Goal: Task Accomplishment & Management: Use online tool/utility

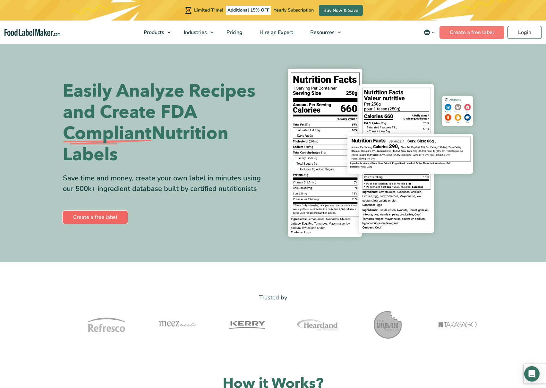
click at [108, 219] on link "Create a free label" at bounding box center [95, 217] width 65 height 13
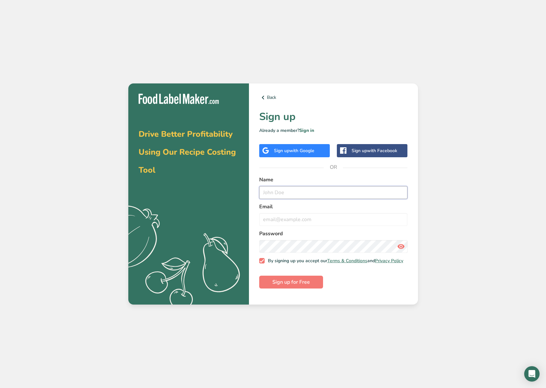
click at [291, 194] on input "text" at bounding box center [333, 192] width 149 height 13
click at [265, 50] on div "Drive Better Profitability Using Our Recipe Costing Tool .a{fill:#f5f3ed;} Back…" at bounding box center [273, 194] width 546 height 388
click at [307, 192] on input "text" at bounding box center [333, 192] width 149 height 13
type input "[PERSON_NAME]"
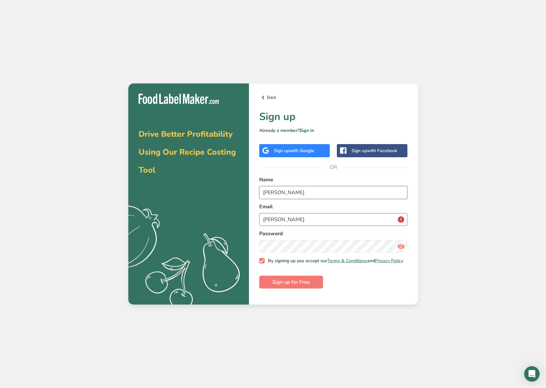
click at [307, 192] on input "[PERSON_NAME]" at bounding box center [333, 192] width 149 height 13
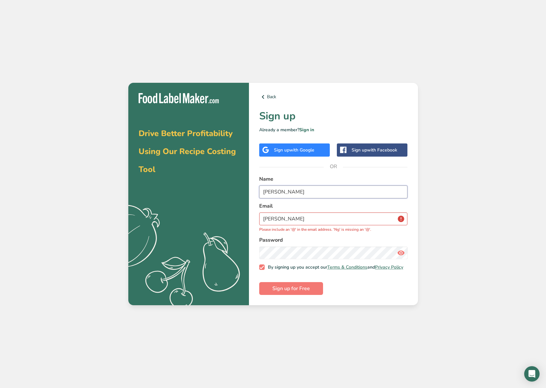
type input "[PERSON_NAME]"
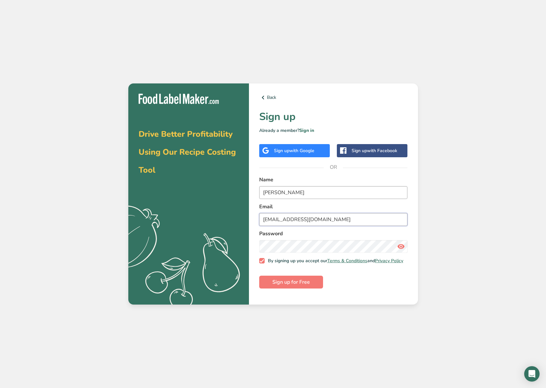
type input "[EMAIL_ADDRESS][DOMAIN_NAME]"
click at [307, 286] on span "Sign up for Free" at bounding box center [292, 282] width 38 height 8
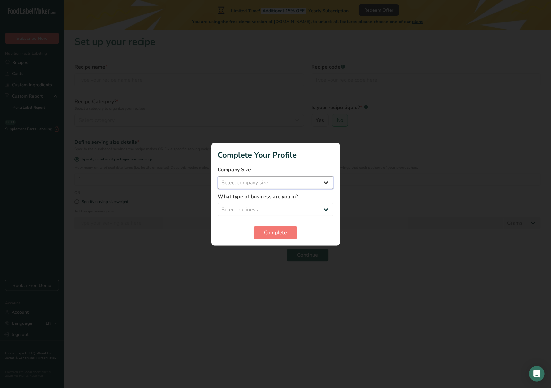
click at [258, 183] on select "Select company size Fewer than 10 Employees 10 to 50 Employees 51 to 500 Employ…" at bounding box center [276, 182] width 116 height 13
select select "1"
click at [218, 176] on select "Select company size Fewer than 10 Employees 10 to 50 Employees 51 to 500 Employ…" at bounding box center [276, 182] width 116 height 13
click at [270, 210] on select "Select business Packaged Food Manufacturer Restaurant & Cafe Bakery Meal Plans …" at bounding box center [276, 209] width 116 height 13
select select "1"
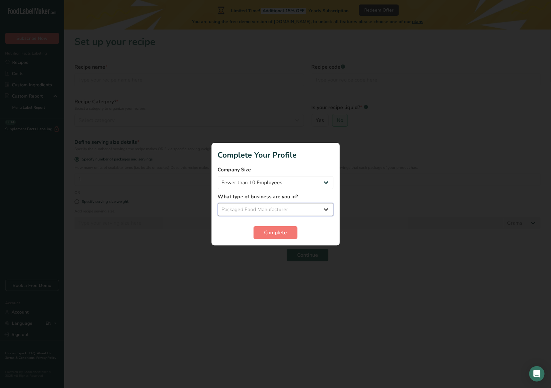
click at [218, 203] on select "Select business Packaged Food Manufacturer Restaurant & Cafe Bakery Meal Plans …" at bounding box center [276, 209] width 116 height 13
click at [280, 232] on span "Complete" at bounding box center [275, 233] width 23 height 8
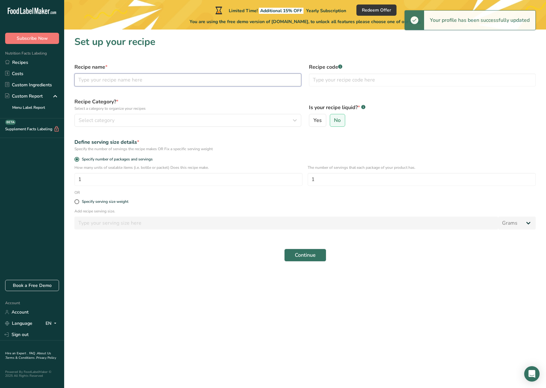
click at [158, 82] on input "text" at bounding box center [187, 80] width 227 height 13
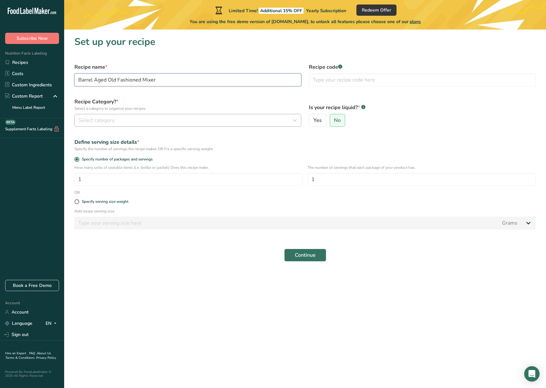
type input "Barrel Aged Old Fashioned Mixer"
click at [164, 118] on div "Select category" at bounding box center [186, 121] width 215 height 8
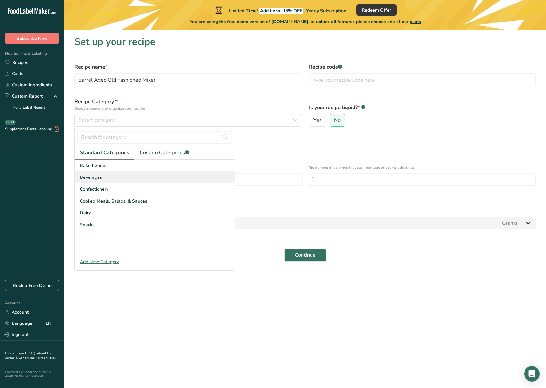
click at [104, 178] on div "Beverages" at bounding box center [155, 177] width 160 height 12
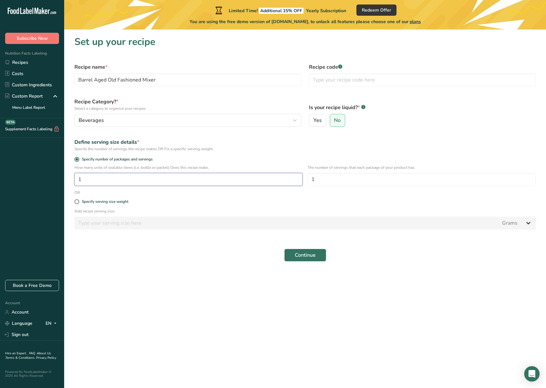
click at [147, 179] on input "1" at bounding box center [188, 179] width 228 height 13
type input "32"
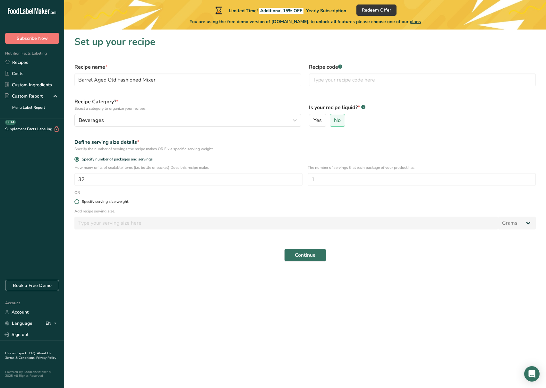
click at [118, 204] on div "Specify serving size weight" at bounding box center [105, 201] width 47 height 5
click at [79, 204] on input "Specify serving size weight" at bounding box center [76, 202] width 4 height 4
radio input "true"
radio input "false"
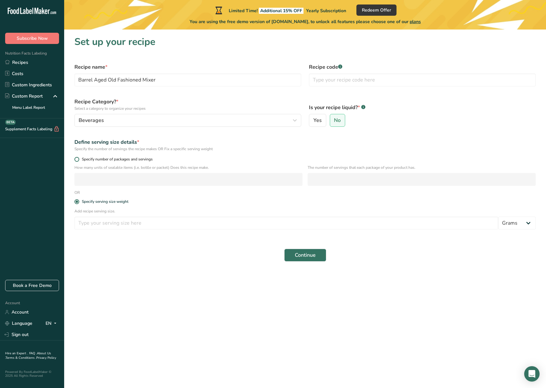
click at [116, 161] on span "Specify number of packages and servings" at bounding box center [116, 159] width 74 height 5
click at [79, 161] on input "Specify number of packages and servings" at bounding box center [76, 159] width 4 height 4
radio input "true"
radio input "false"
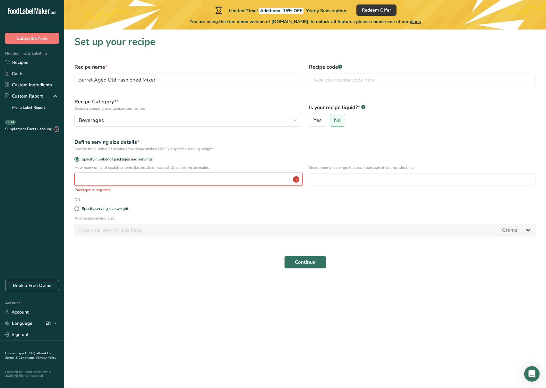
click at [112, 180] on input "number" at bounding box center [188, 179] width 228 height 13
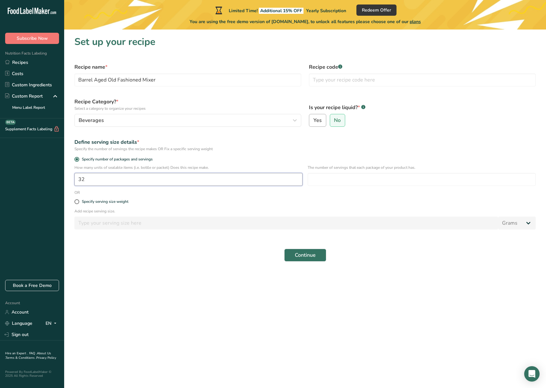
type input "32"
click at [319, 119] on span "Yes" at bounding box center [318, 120] width 8 height 6
click at [314, 119] on input "Yes" at bounding box center [312, 120] width 4 height 4
radio input "true"
radio input "false"
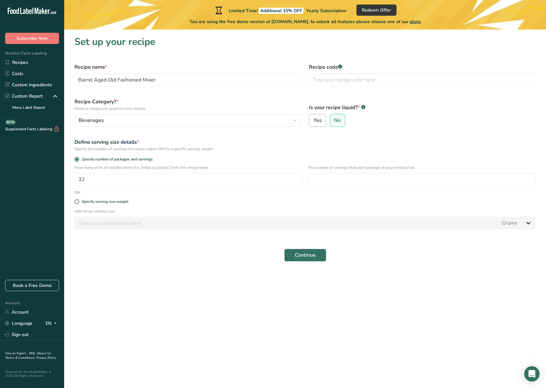
select select "22"
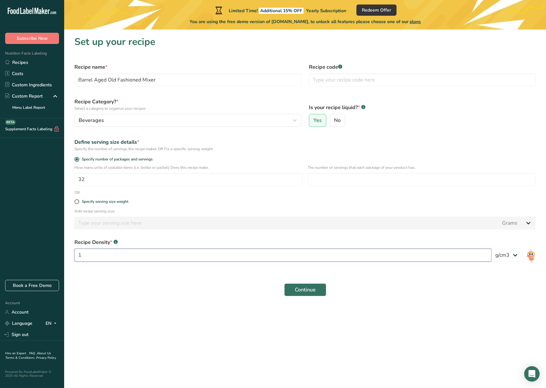
click at [106, 251] on input "1" at bounding box center [282, 255] width 417 height 13
click at [510, 257] on select "lb/ft3 g/cm3" at bounding box center [507, 255] width 31 height 13
drag, startPoint x: 419, startPoint y: 288, endPoint x: 403, endPoint y: 285, distance: 16.4
click at [419, 289] on div "Continue" at bounding box center [305, 290] width 469 height 21
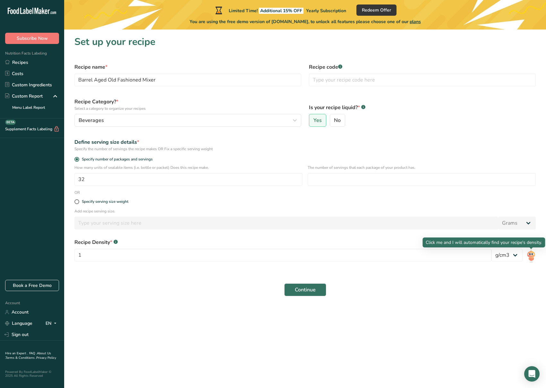
click at [530, 255] on img at bounding box center [531, 256] width 9 height 14
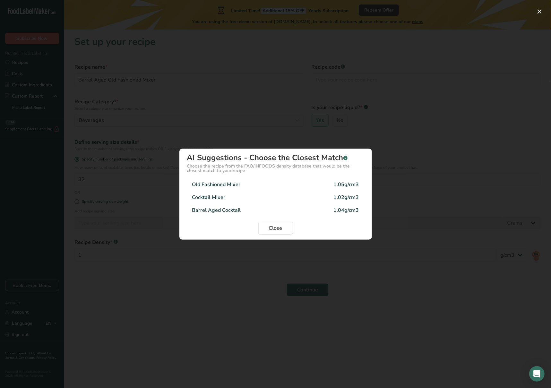
click at [278, 185] on div "Old Fashioned Mixer 1.05g/cm3" at bounding box center [275, 184] width 177 height 13
type input "1.05"
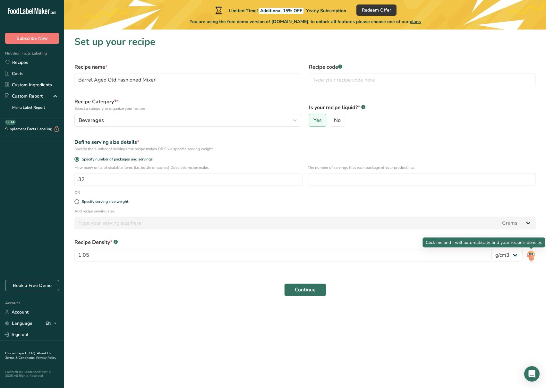
click at [534, 257] on img at bounding box center [531, 256] width 9 height 14
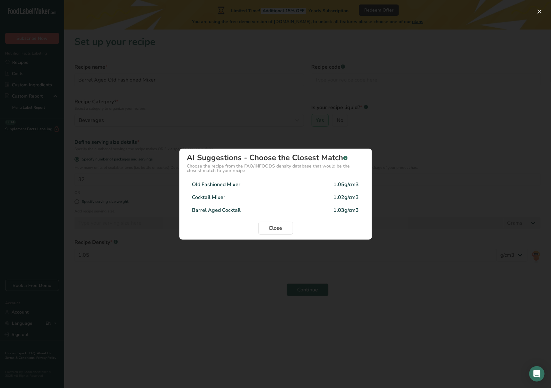
click at [352, 120] on div "Density Selection Modal" at bounding box center [275, 194] width 551 height 388
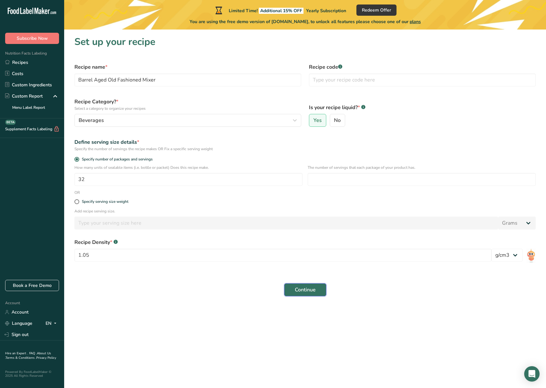
click at [322, 287] on button "Continue" at bounding box center [305, 290] width 42 height 13
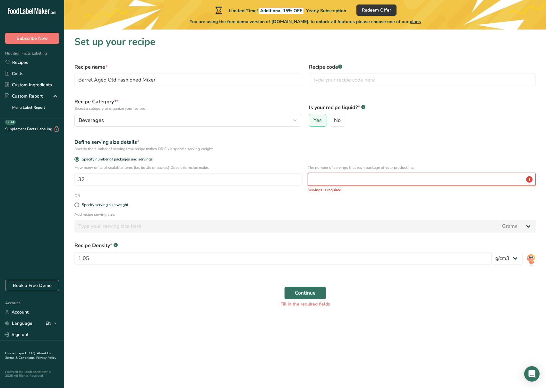
click at [335, 180] on input "number" at bounding box center [422, 179] width 228 height 13
click at [180, 174] on input "32" at bounding box center [188, 179] width 228 height 13
drag, startPoint x: 109, startPoint y: 178, endPoint x: 61, endPoint y: 171, distance: 49.2
click at [61, 171] on div ".a-20{fill:#fff;} Subscribe Now Nutrition Facts Labeling Recipes Costs Custom I…" at bounding box center [273, 194] width 546 height 388
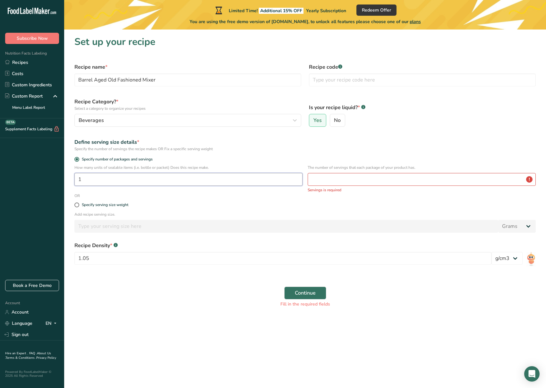
type input "1"
click at [351, 185] on input "number" at bounding box center [422, 179] width 228 height 13
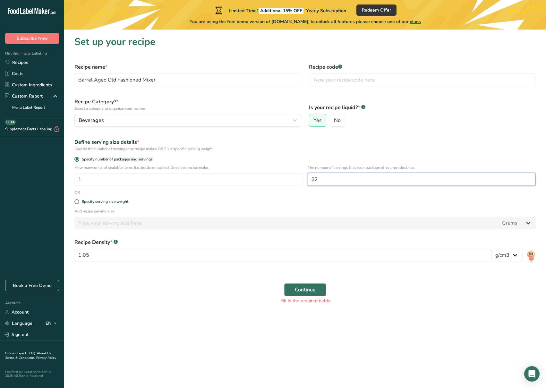
type input "32"
click at [317, 291] on button "Continue" at bounding box center [305, 290] width 42 height 13
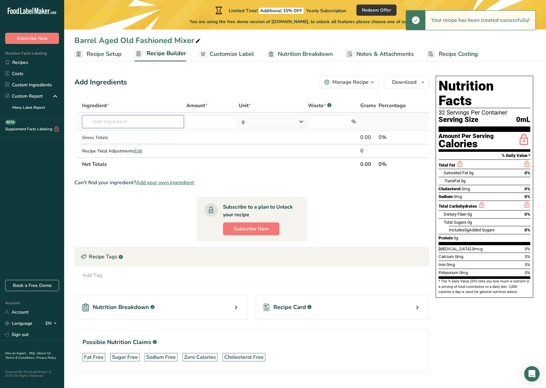
click at [146, 124] on input "text" at bounding box center [133, 121] width 102 height 13
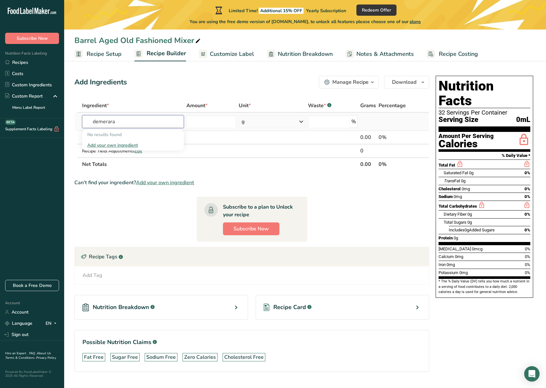
click at [146, 124] on input "demerara" at bounding box center [133, 121] width 102 height 13
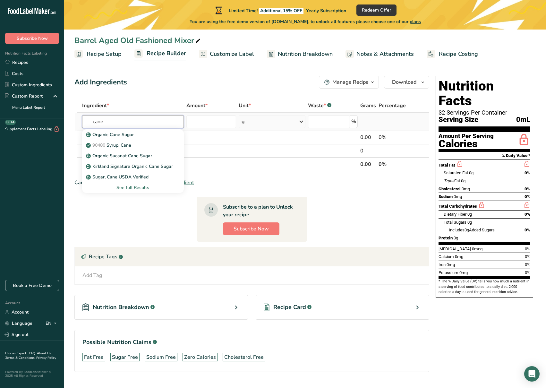
click at [124, 118] on input "cane" at bounding box center [133, 121] width 102 height 13
type input "turbi"
click at [124, 132] on p "19908 Sugar, turbinado" at bounding box center [113, 134] width 53 height 7
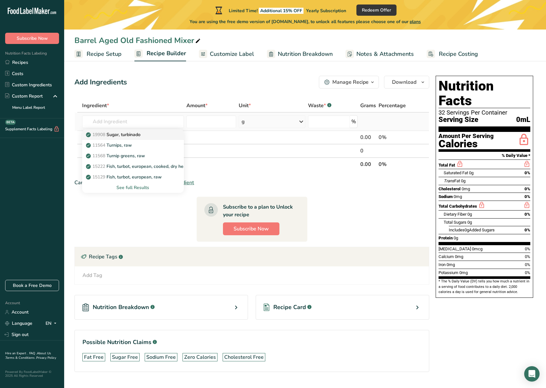
type input "Sugar, turbinado"
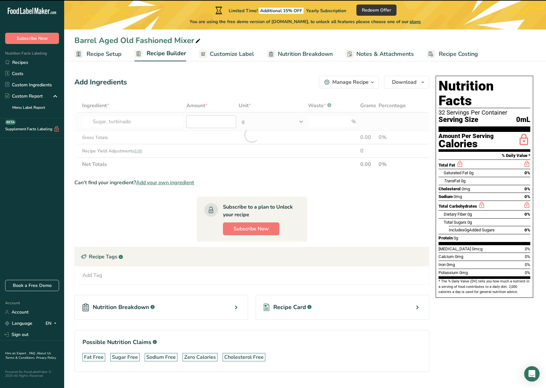
type input "0"
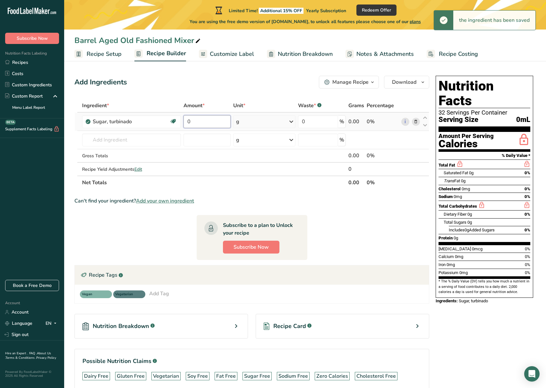
click at [209, 124] on input "0" at bounding box center [207, 121] width 47 height 13
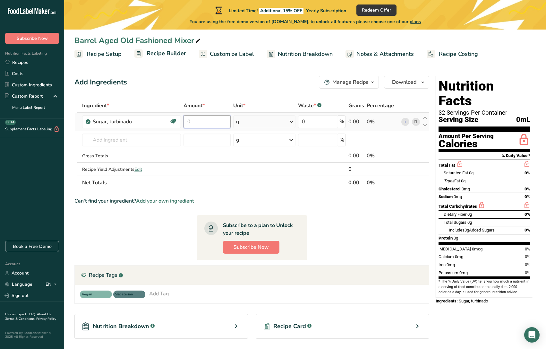
click at [208, 121] on input "0" at bounding box center [207, 121] width 47 height 13
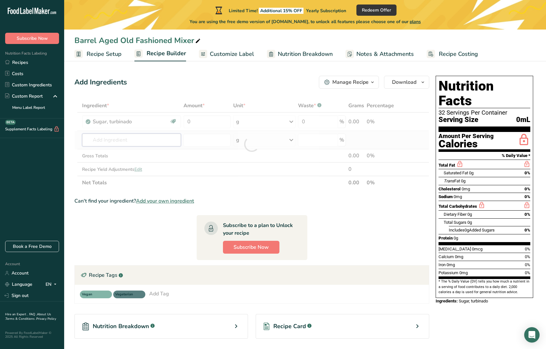
click at [143, 140] on div "Ingredient * Amount * Unit * Waste * .a-a{fill:#347362;}.b-a{fill:#fff;} Grams …" at bounding box center [251, 144] width 355 height 91
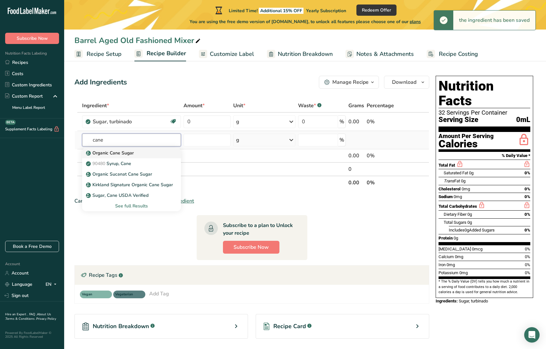
type input "cane"
click at [141, 153] on div "Organic Cane Sugar" at bounding box center [126, 153] width 78 height 7
type input "Organic Cane Sugar"
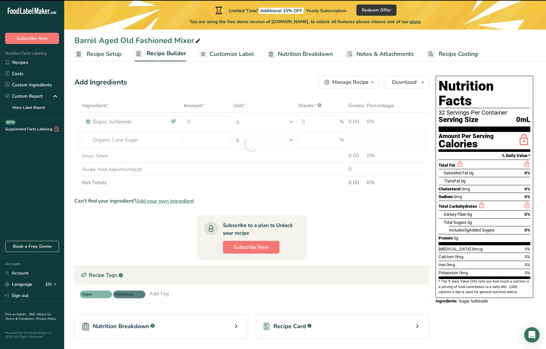
type input "0"
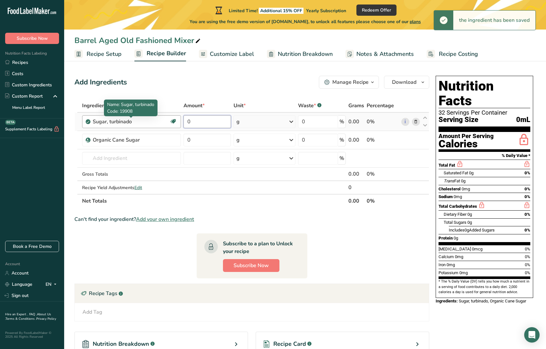
drag, startPoint x: 212, startPoint y: 122, endPoint x: 162, endPoint y: 121, distance: 49.8
click at [162, 121] on tr "Sugar, turbinado Dairy free Gluten free Vegan Vegetarian Soy free 0 g Portions …" at bounding box center [252, 122] width 354 height 18
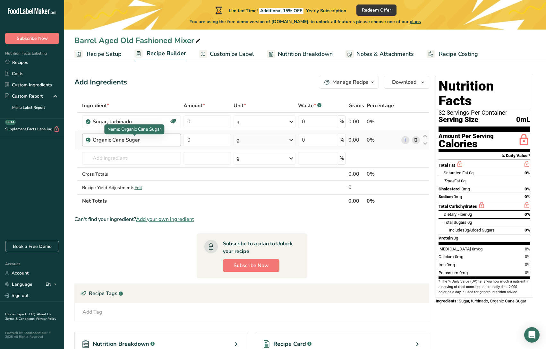
click at [159, 143] on div "Ingredient * Amount * Unit * Waste * .a-a{fill:#347362;}.b-a{fill:#fff;} Grams …" at bounding box center [251, 153] width 355 height 109
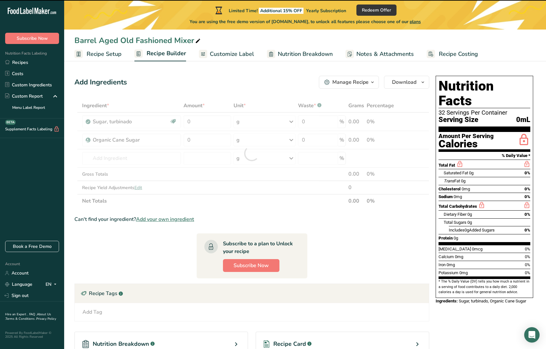
click at [159, 141] on div at bounding box center [251, 153] width 355 height 109
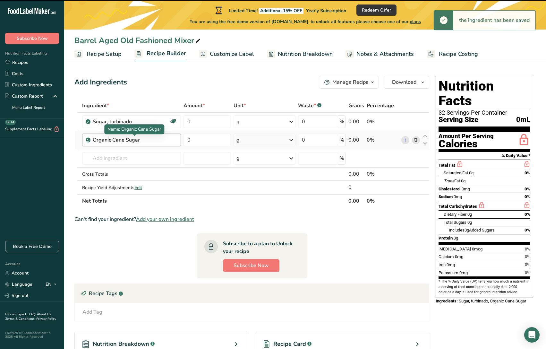
click at [139, 140] on div "Organic Cane Sugar" at bounding box center [133, 140] width 80 height 8
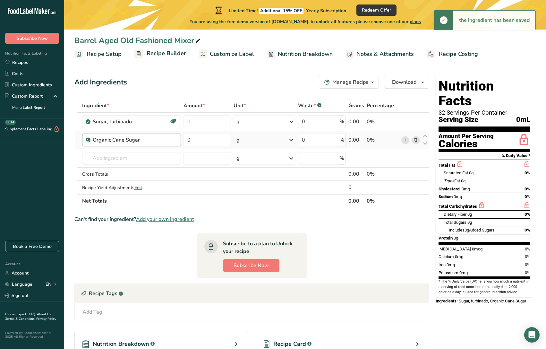
click at [131, 139] on div "Organic Cane Sugar" at bounding box center [133, 140] width 80 height 8
click at [131, 138] on div "Organic Cane Sugar" at bounding box center [133, 140] width 80 height 8
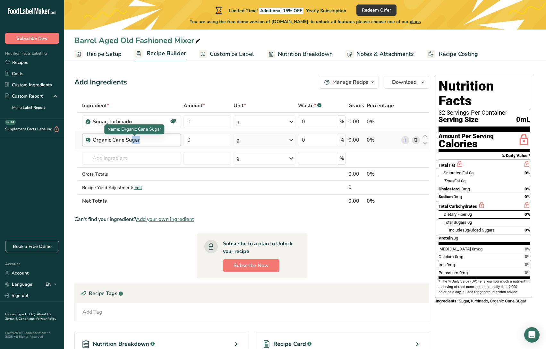
click at [150, 139] on div "Organic Cane Sugar" at bounding box center [133, 140] width 80 height 8
click at [139, 142] on div "Organic Cane Sugar" at bounding box center [133, 140] width 80 height 8
click at [159, 156] on input "text" at bounding box center [131, 158] width 99 height 13
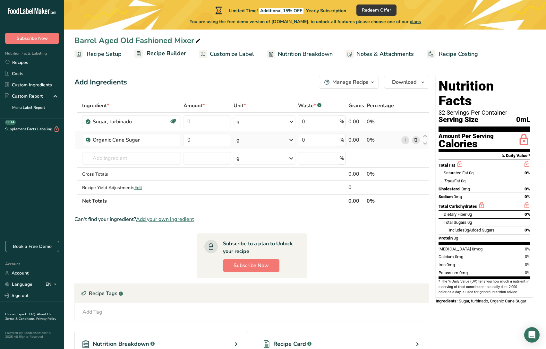
click at [417, 142] on icon at bounding box center [416, 140] width 4 height 7
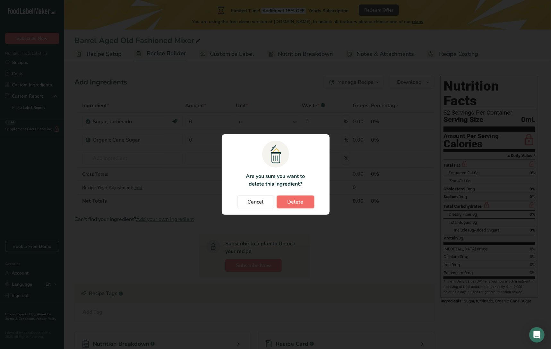
click at [291, 200] on span "Delete" at bounding box center [296, 202] width 16 height 8
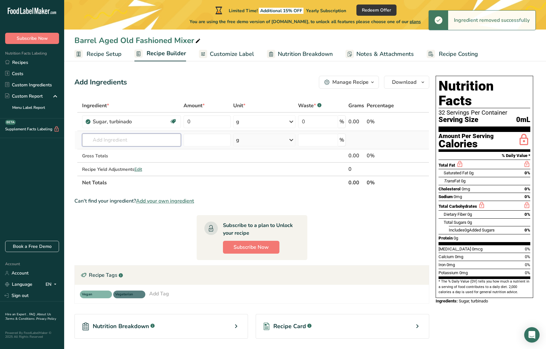
click at [121, 141] on input "text" at bounding box center [131, 140] width 99 height 13
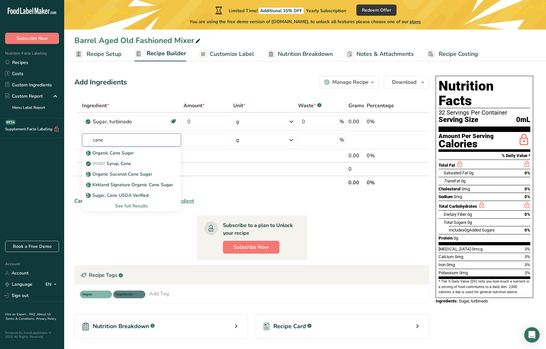
type input "cane"
click at [137, 122] on div "Sugar, turbinado" at bounding box center [131, 122] width 77 height 8
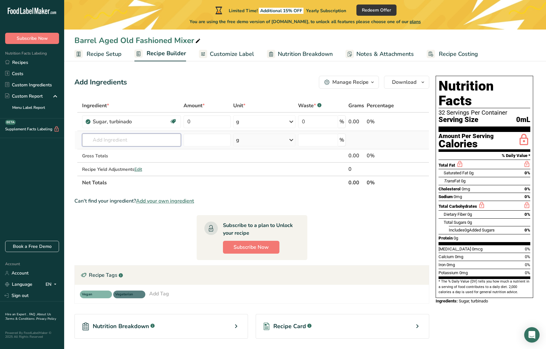
click at [121, 142] on input "text" at bounding box center [131, 140] width 99 height 13
type input "f"
click at [119, 140] on input "text" at bounding box center [131, 140] width 99 height 13
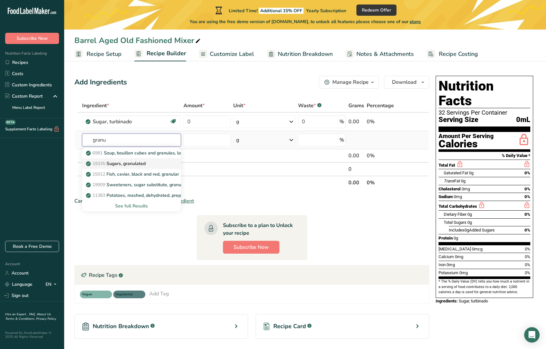
type input "granu"
click at [145, 163] on p "19335 [GEOGRAPHIC_DATA], granulated" at bounding box center [116, 163] width 58 height 7
type input "Sugars, granulated"
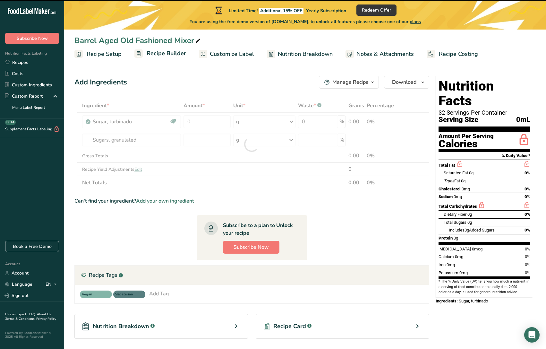
type input "0"
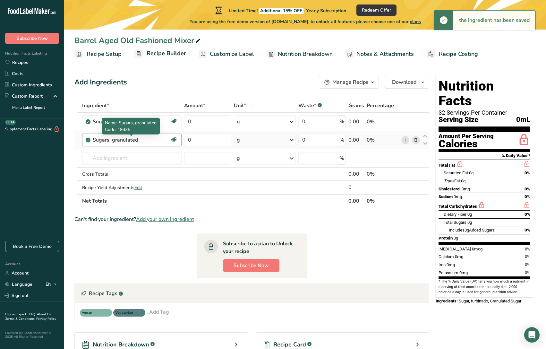
click at [129, 140] on div "Sugars, granulated" at bounding box center [131, 140] width 77 height 8
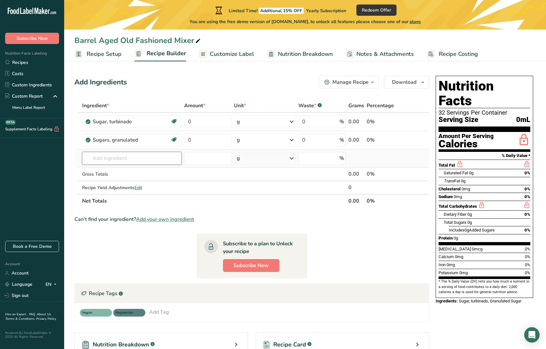
click at [134, 159] on input "text" at bounding box center [132, 158] width 100 height 13
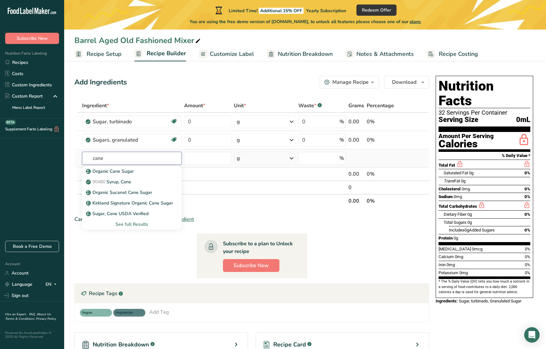
type input "cane"
click at [137, 223] on div "See full Results" at bounding box center [131, 224] width 89 height 7
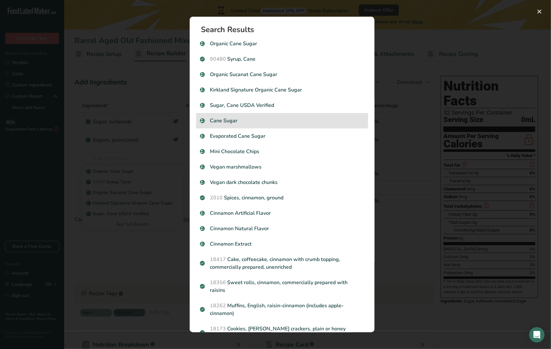
click at [270, 121] on p "Cane Sugar" at bounding box center [282, 121] width 164 height 8
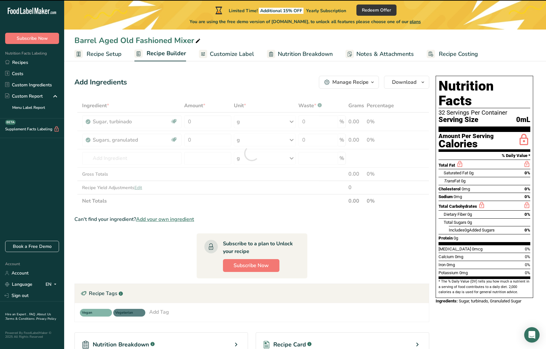
type input "0"
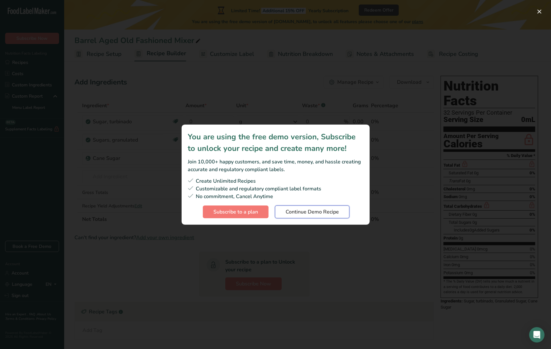
click at [291, 214] on span "Continue Demo Recipe" at bounding box center [312, 212] width 53 height 8
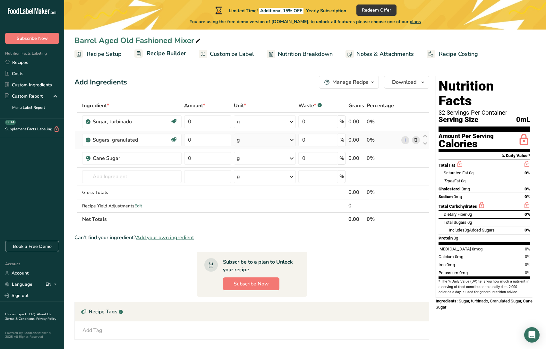
click at [415, 140] on icon at bounding box center [416, 140] width 4 height 7
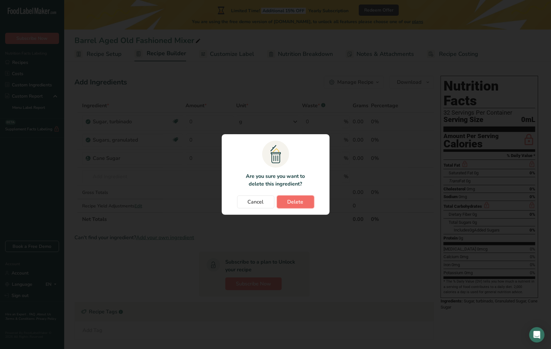
click at [279, 203] on button "Delete" at bounding box center [295, 202] width 37 height 13
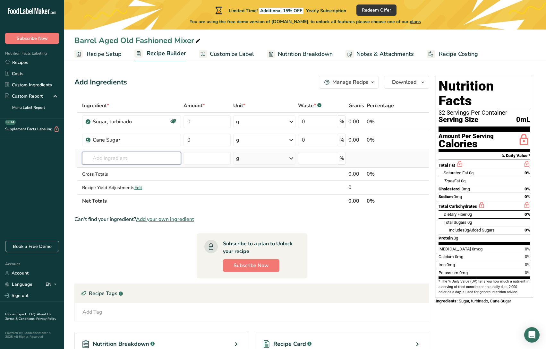
click at [137, 159] on input "text" at bounding box center [131, 158] width 99 height 13
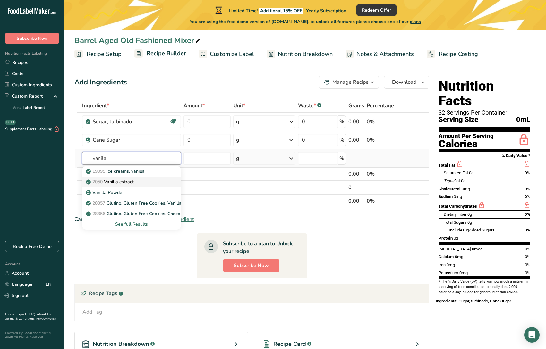
type input "vanila"
click at [129, 184] on p "2050 Vanilla extract" at bounding box center [110, 182] width 47 height 7
type input "Vanilla extract"
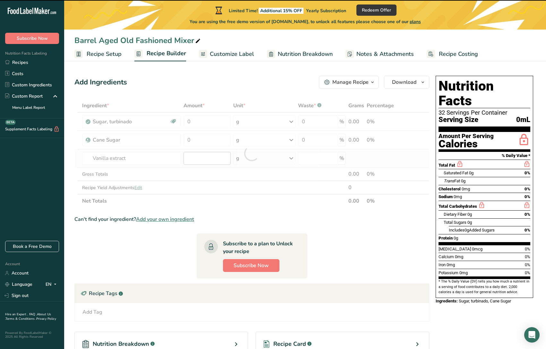
type input "0"
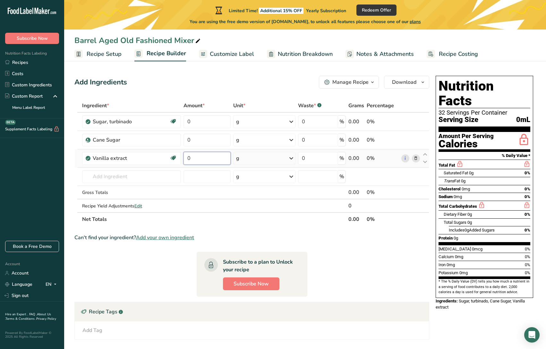
click at [204, 155] on input "0" at bounding box center [207, 158] width 47 height 13
click at [118, 176] on div "Ingredient * Amount * Unit * Waste * .a-a{fill:#347362;}.b-a{fill:#fff;} Grams …" at bounding box center [251, 162] width 355 height 127
click at [118, 176] on input "fee brother" at bounding box center [131, 176] width 99 height 13
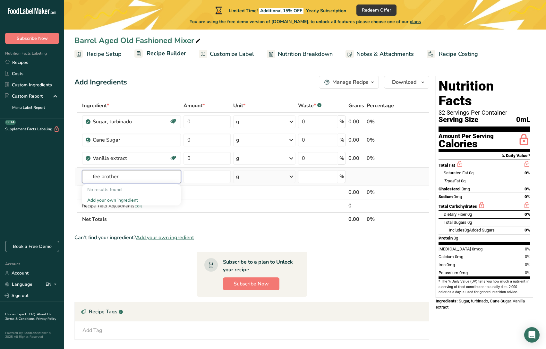
click at [118, 176] on input "fee brother" at bounding box center [131, 176] width 99 height 13
type input "fee brother"
click at [279, 121] on div "g" at bounding box center [264, 121] width 62 height 13
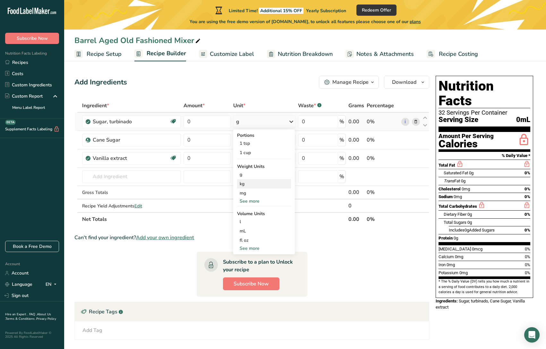
click at [261, 184] on div "kg" at bounding box center [264, 183] width 54 height 9
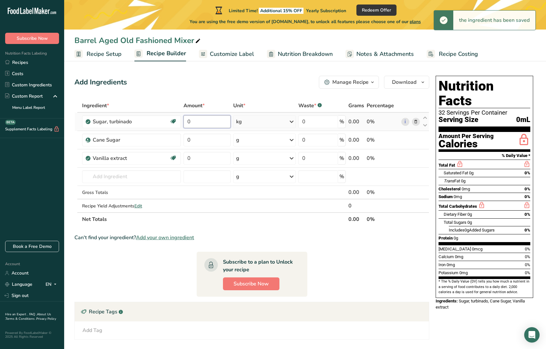
click at [211, 122] on input "0" at bounding box center [207, 121] width 47 height 13
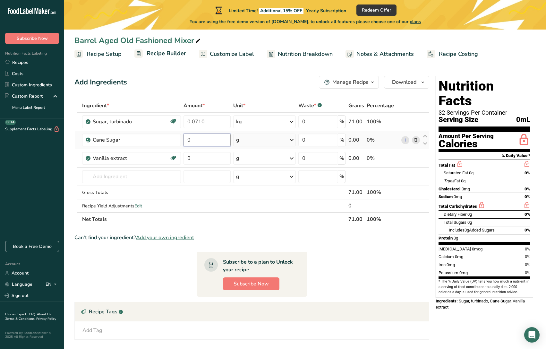
click at [208, 143] on div "Ingredient * Amount * Unit * Waste * .a-a{fill:#347362;}.b-a{fill:#fff;} Grams …" at bounding box center [251, 162] width 355 height 127
click at [251, 122] on div "Ingredient * Amount * Unit * Waste * .a-a{fill:#347362;}.b-a{fill:#fff;} Grams …" at bounding box center [251, 162] width 355 height 127
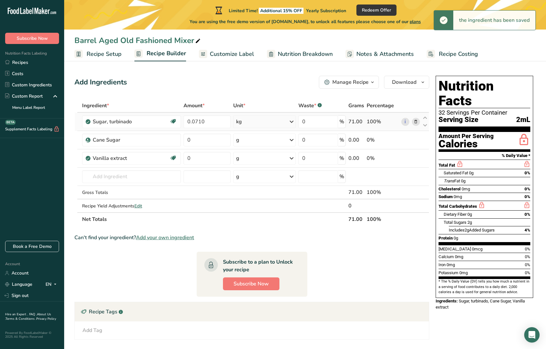
click at [260, 118] on div "kg" at bounding box center [264, 121] width 63 height 13
click at [250, 174] on div "g" at bounding box center [264, 174] width 54 height 9
drag, startPoint x: 194, startPoint y: 121, endPoint x: 180, endPoint y: 122, distance: 14.5
click at [180, 122] on tr "Sugar, turbinado Dairy free Gluten free Vegan Vegetarian Soy free 0.0710 g Port…" at bounding box center [252, 122] width 354 height 18
type input "710"
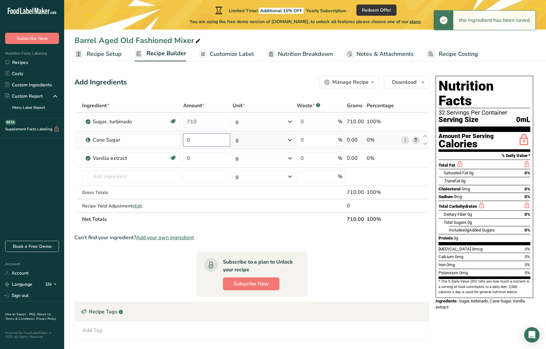
click at [200, 141] on div "Ingredient * Amount * Unit * Waste * .a-a{fill:#347362;}.b-a{fill:#fff;} Grams …" at bounding box center [251, 162] width 355 height 127
drag, startPoint x: 196, startPoint y: 140, endPoint x: 173, endPoint y: 136, distance: 23.7
click at [173, 136] on tr "Cane Sugar 0 g Weight Units g kg mg See more Volume Units l Volume units requir…" at bounding box center [252, 140] width 354 height 18
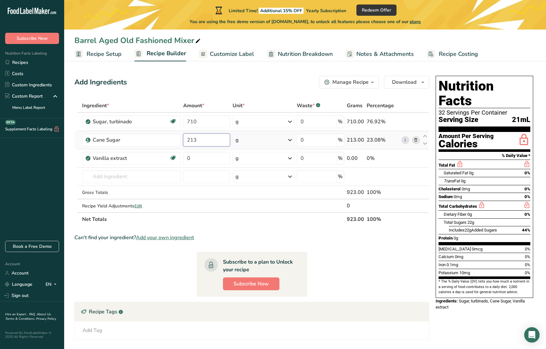
type input "213"
click at [200, 124] on div "Ingredient * Amount * Unit * Waste * .a-a{fill:#347362;}.b-a{fill:#fff;} Grams …" at bounding box center [251, 162] width 355 height 127
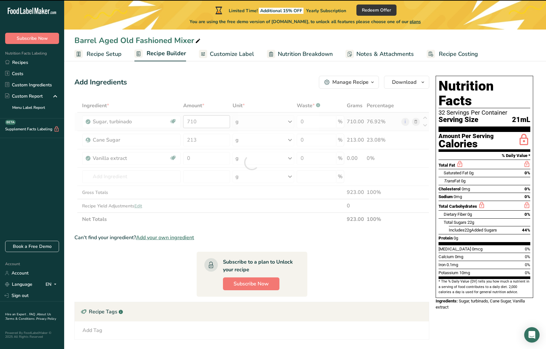
click at [200, 124] on div at bounding box center [251, 162] width 355 height 127
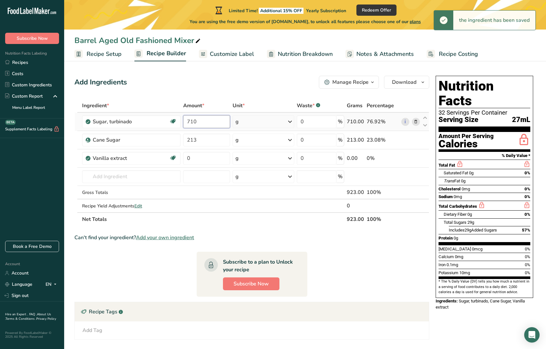
click at [207, 124] on input "710" at bounding box center [206, 121] width 47 height 13
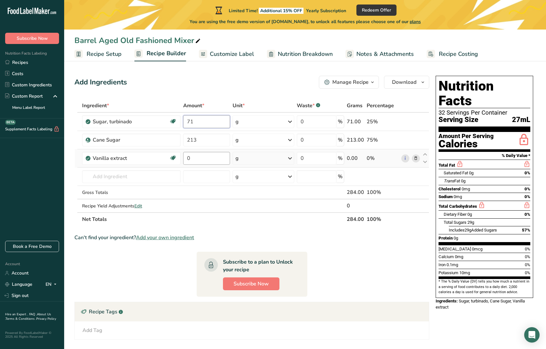
type input "71"
click at [204, 160] on div "Ingredient * Amount * Unit * Waste * .a-a{fill:#347362;}.b-a{fill:#fff;} Grams …" at bounding box center [251, 162] width 355 height 127
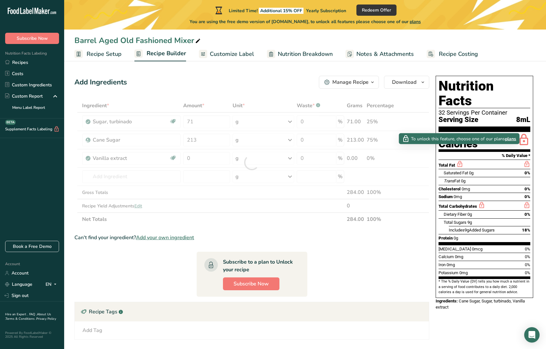
click at [515, 138] on span "plans" at bounding box center [510, 138] width 11 height 7
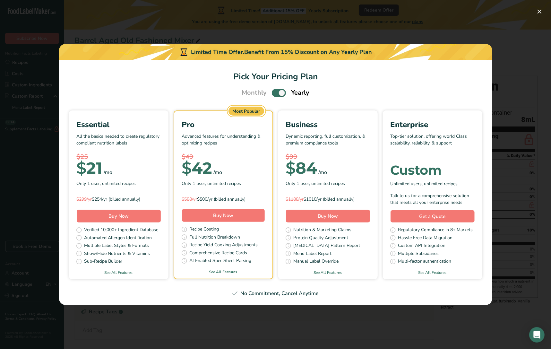
drag, startPoint x: 78, startPoint y: 123, endPoint x: 189, endPoint y: 134, distance: 112.3
click at [173, 139] on div "Essential All the basics needed to create regulatory compliant nutrition labels…" at bounding box center [276, 194] width 418 height 169
click at [113, 148] on p "All the basics needed to create regulatory compliant nutrition labels" at bounding box center [119, 142] width 84 height 19
